Goal: Ask a question

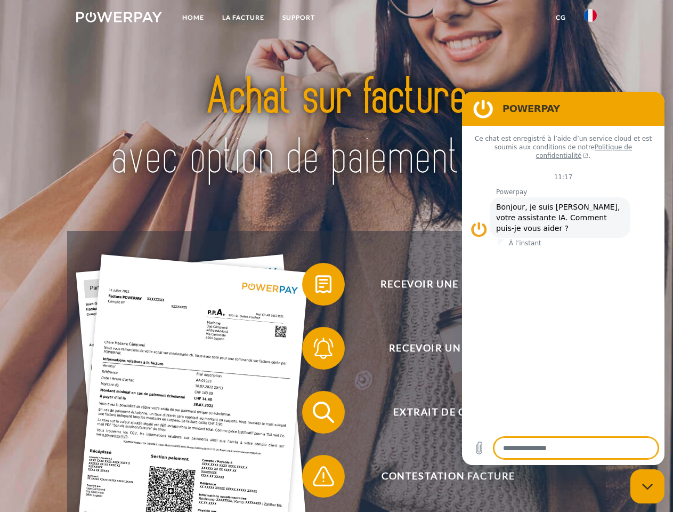
click at [119, 19] on img at bounding box center [119, 17] width 86 height 11
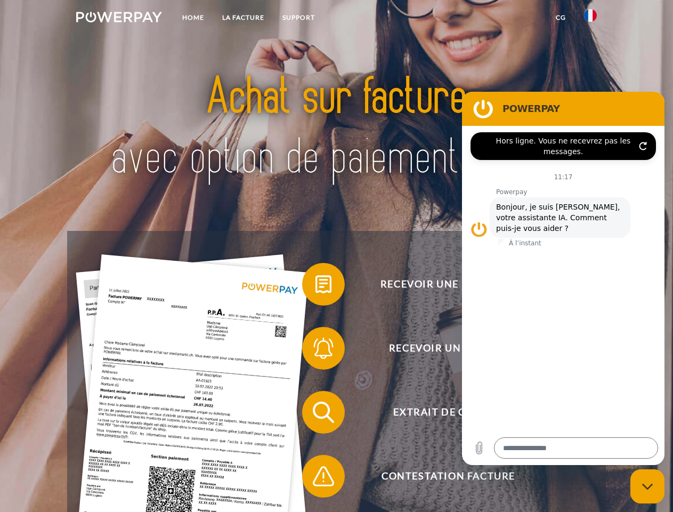
click at [591, 19] on img at bounding box center [590, 15] width 13 height 13
click at [561, 18] on link "CG" at bounding box center [561, 17] width 28 height 19
click at [316, 286] on span at bounding box center [307, 284] width 53 height 53
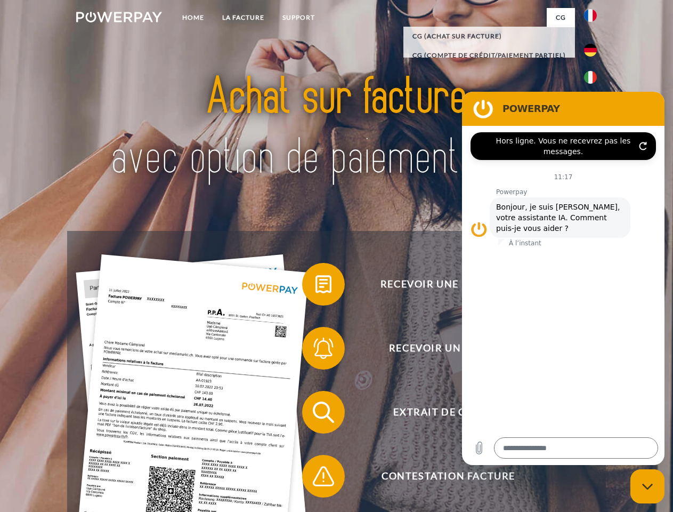
click at [316, 350] on span at bounding box center [307, 347] width 53 height 53
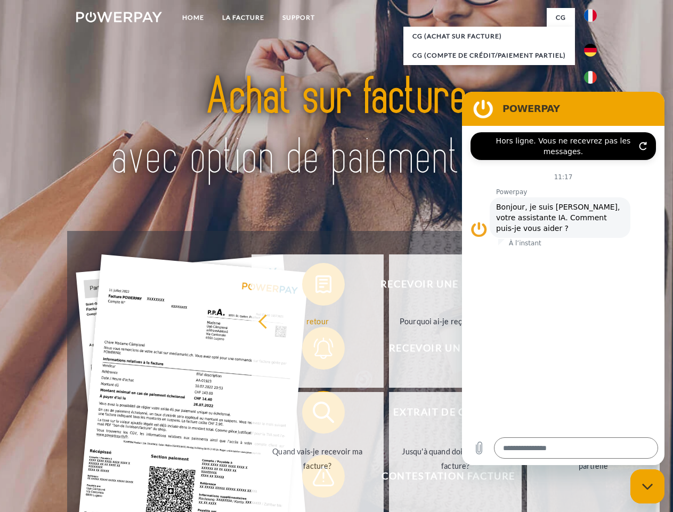
click at [389, 414] on link "Jusqu'à quand dois-je payer ma facture?" at bounding box center [455, 458] width 133 height 133
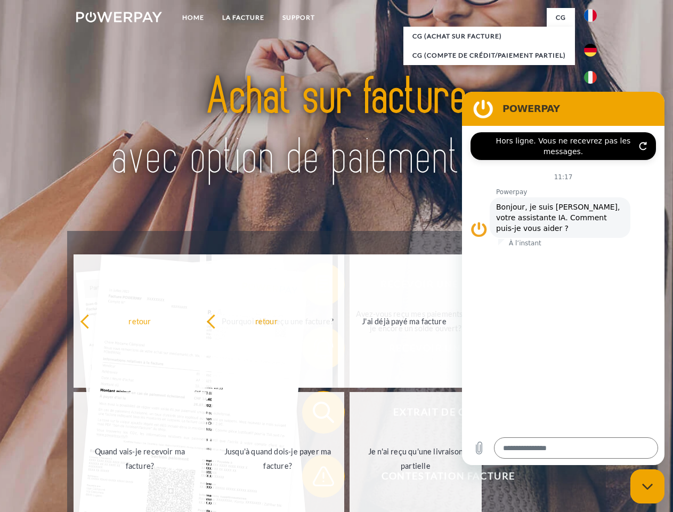
click at [316, 478] on span at bounding box center [307, 475] width 53 height 53
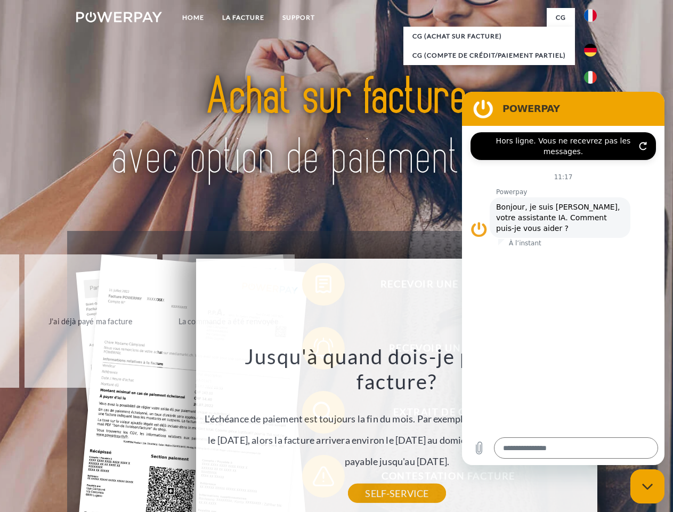
click at [648, 486] on icon "Fermer la fenêtre de messagerie" at bounding box center [647, 486] width 11 height 7
type textarea "*"
